Goal: Task Accomplishment & Management: Manage account settings

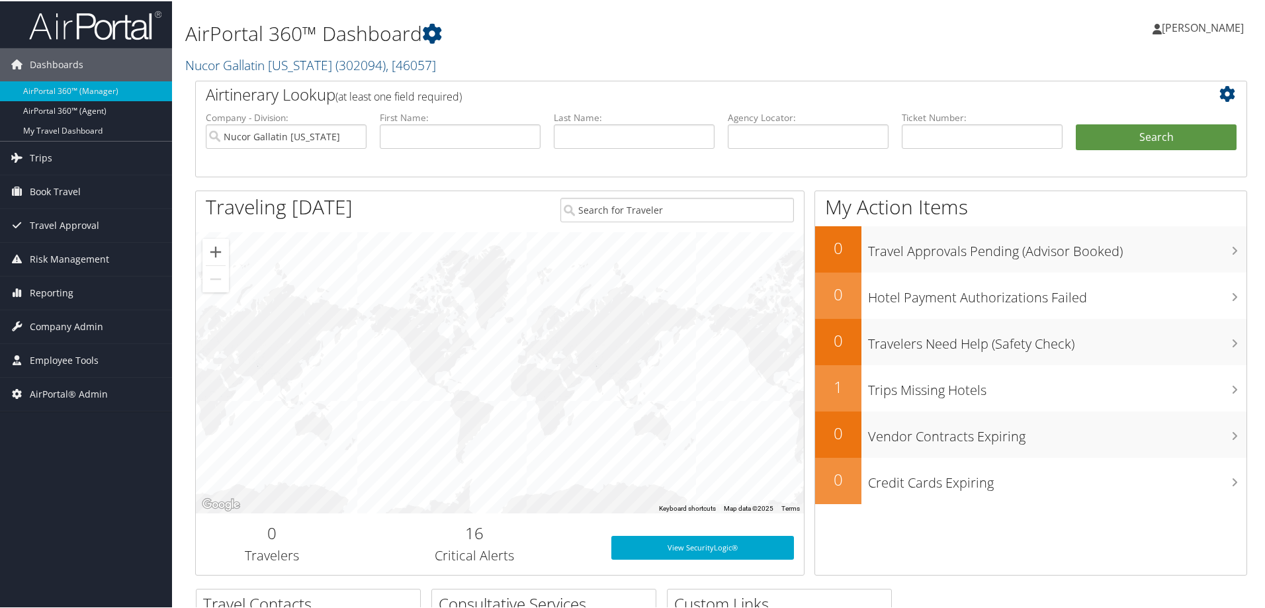
click at [1172, 23] on span "Stephanie Dean" at bounding box center [1203, 26] width 82 height 15
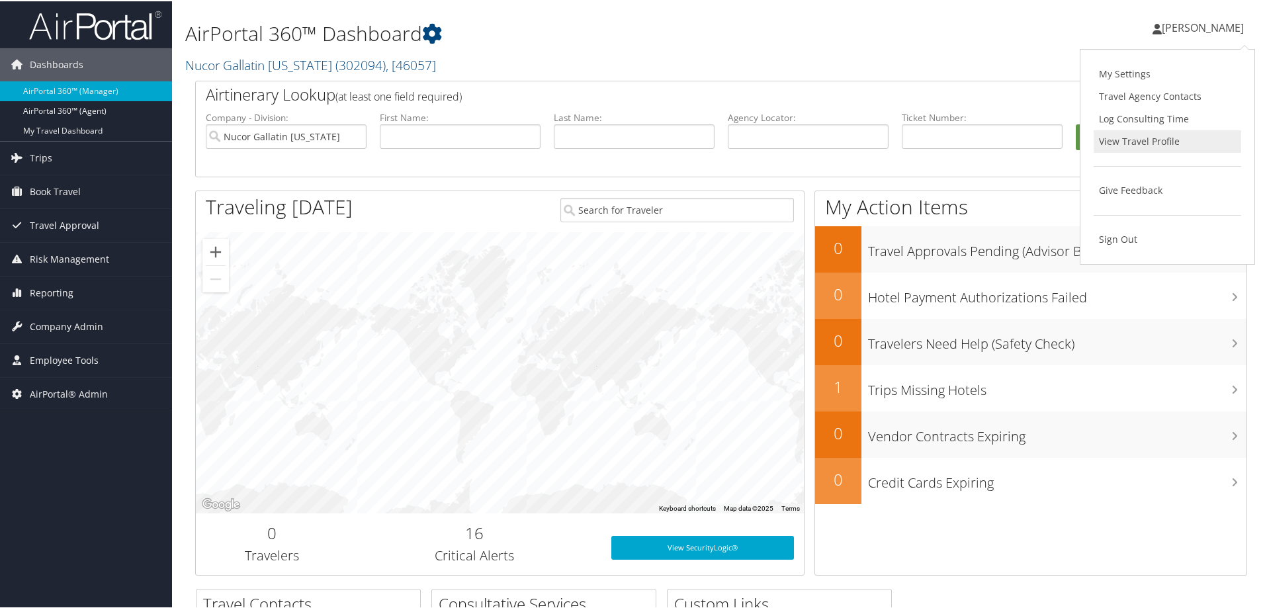
click at [1149, 140] on link "View Travel Profile" at bounding box center [1168, 140] width 148 height 23
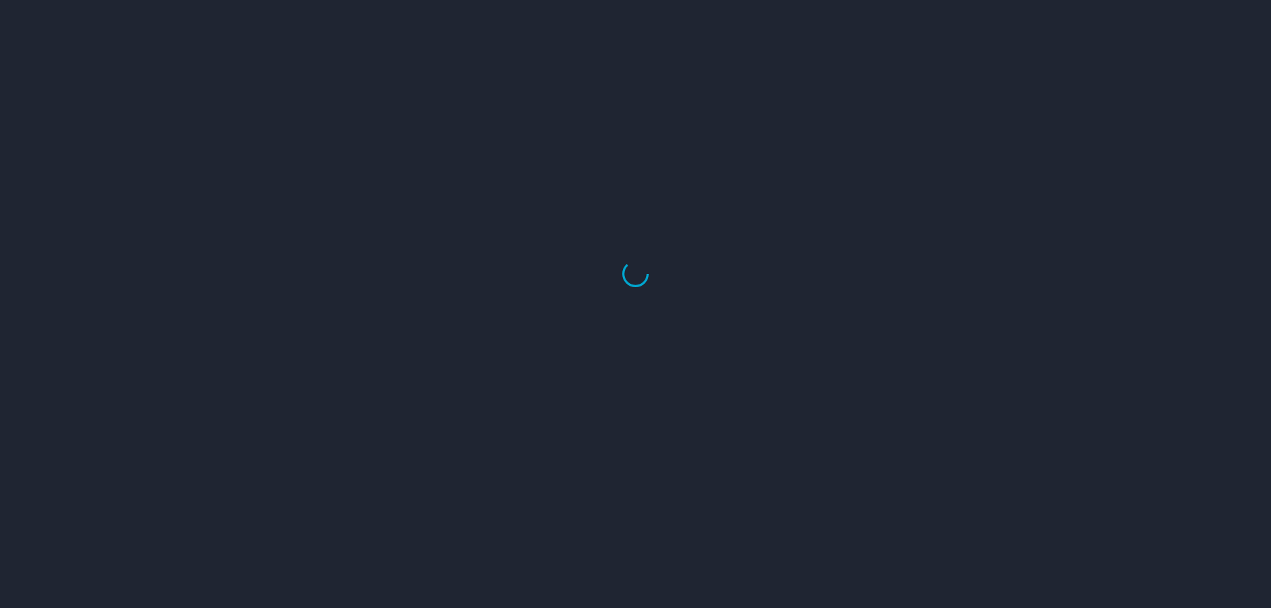
select select "US"
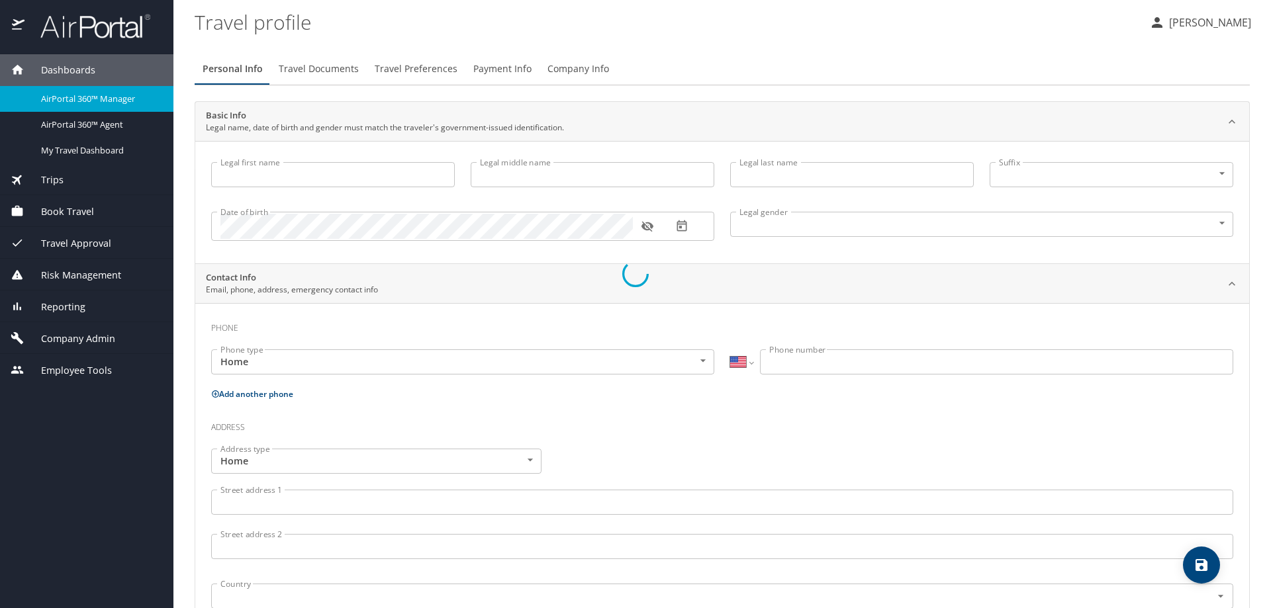
type input "[PERSON_NAME]"
type input "[DEMOGRAPHIC_DATA]"
select select "US"
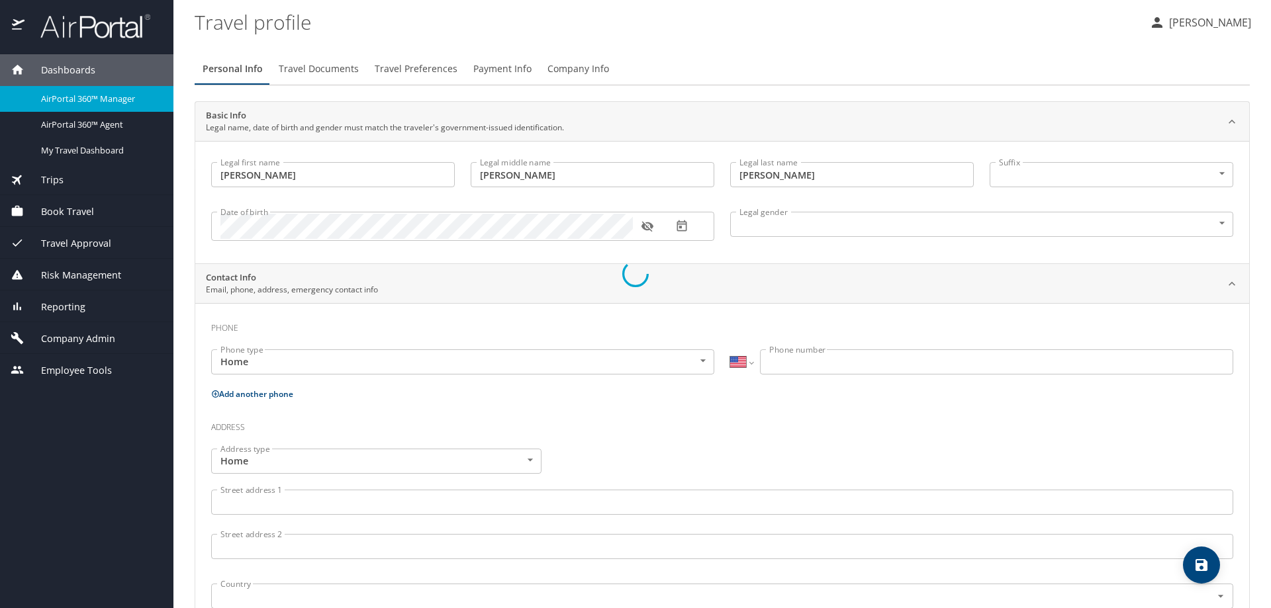
select select "US"
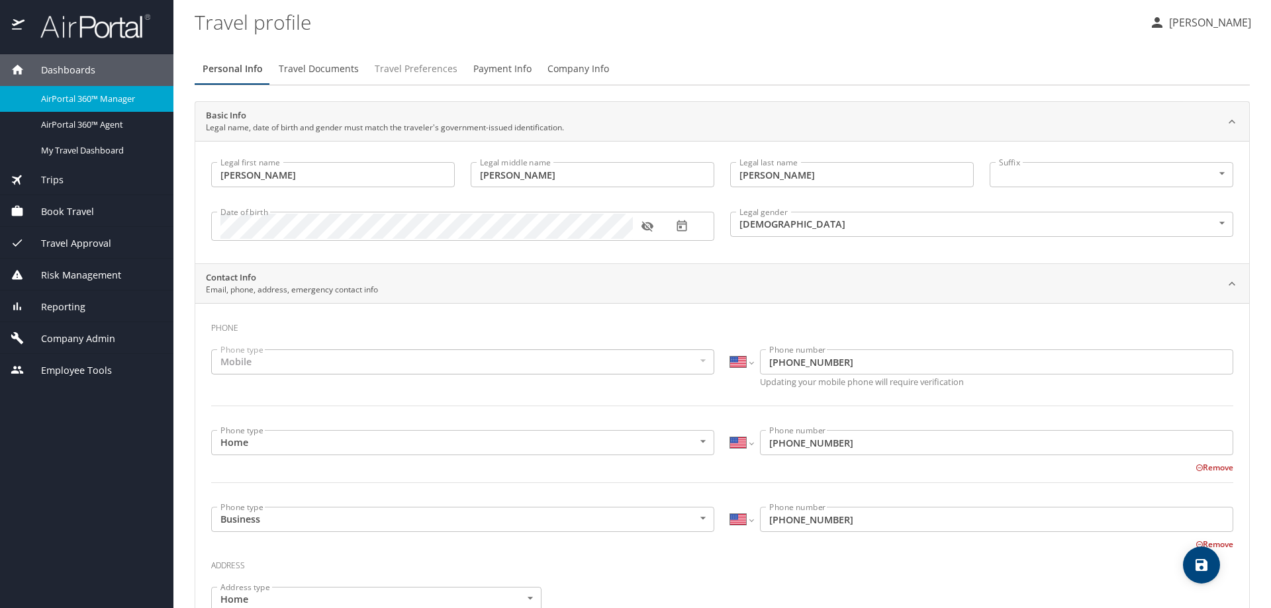
click at [435, 62] on span "Travel Preferences" at bounding box center [416, 69] width 83 height 17
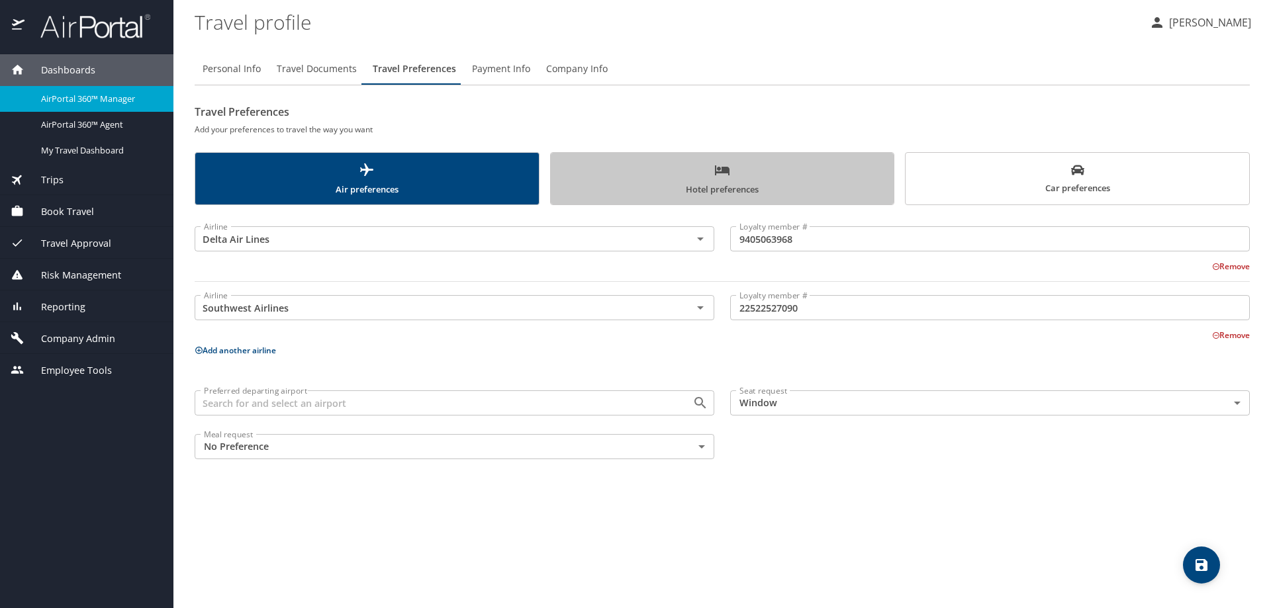
click at [753, 177] on span "Hotel preferences" at bounding box center [723, 179] width 328 height 35
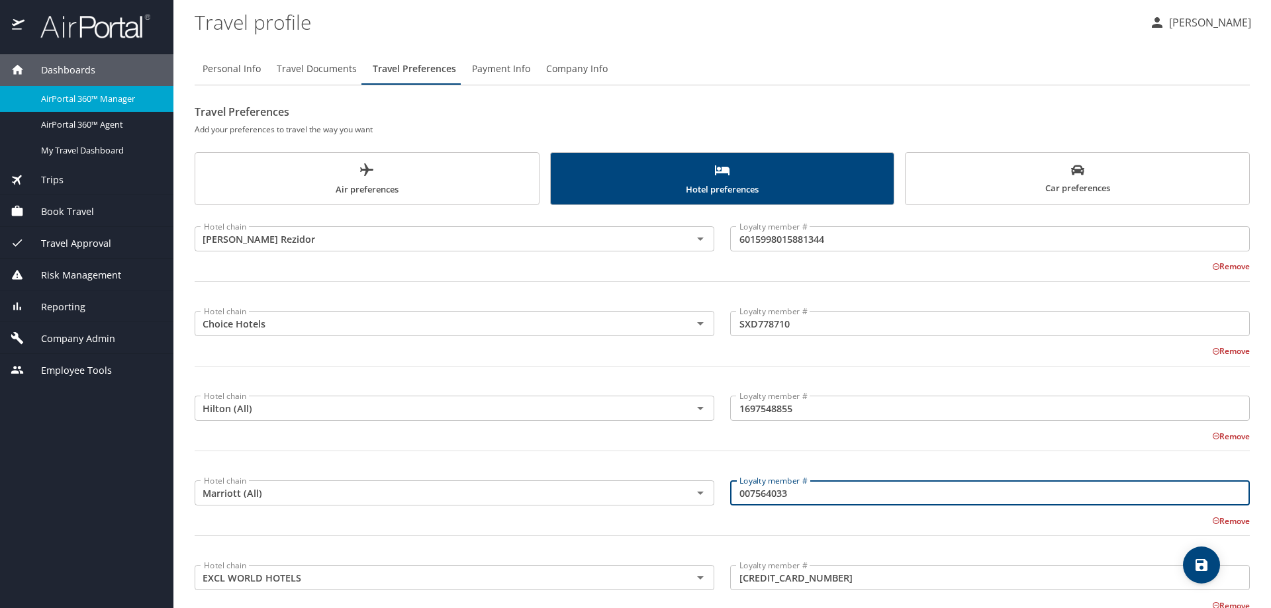
drag, startPoint x: 812, startPoint y: 495, endPoint x: 728, endPoint y: 503, distance: 84.4
click at [730, 503] on input "007564033" at bounding box center [990, 492] width 520 height 25
